Goal: Task Accomplishment & Management: Manage account settings

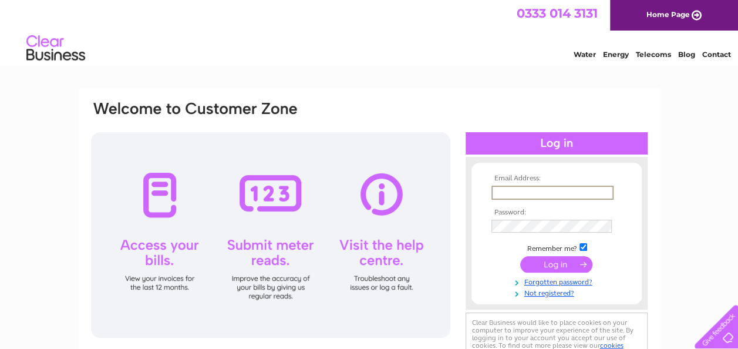
click at [557, 194] on input "text" at bounding box center [552, 193] width 122 height 14
type input "[PERSON_NAME][EMAIL_ADDRESS][DOMAIN_NAME]"
click at [563, 264] on input "submit" at bounding box center [556, 265] width 72 height 16
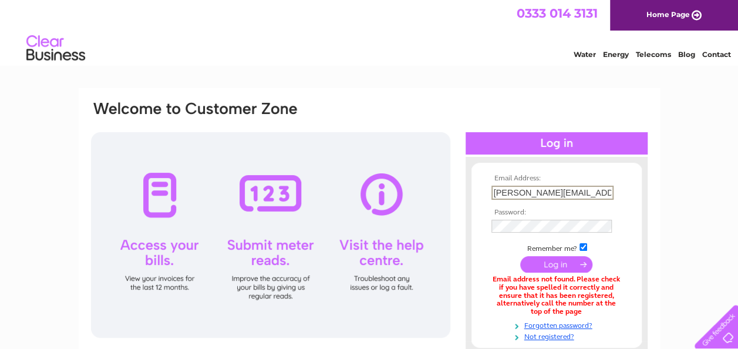
click at [574, 194] on input "[PERSON_NAME][EMAIL_ADDRESS][DOMAIN_NAME]" at bounding box center [552, 193] width 122 height 14
click at [568, 270] on input "submit" at bounding box center [556, 263] width 72 height 16
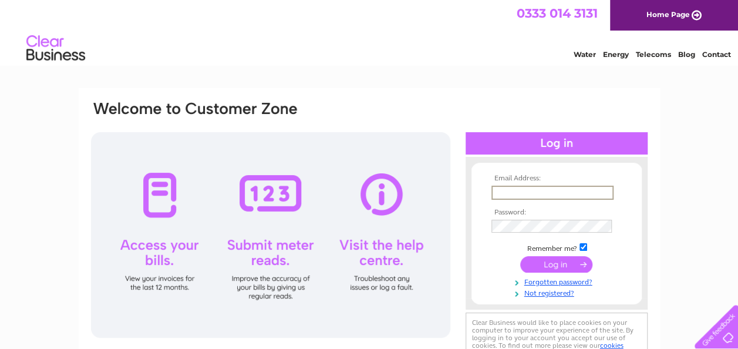
click at [538, 193] on input "text" at bounding box center [552, 193] width 122 height 14
type input "[PERSON_NAME][EMAIL_ADDRESS][DOMAIN_NAME]"
click at [562, 267] on input "submit" at bounding box center [556, 265] width 72 height 16
